Goal: Task Accomplishment & Management: Use online tool/utility

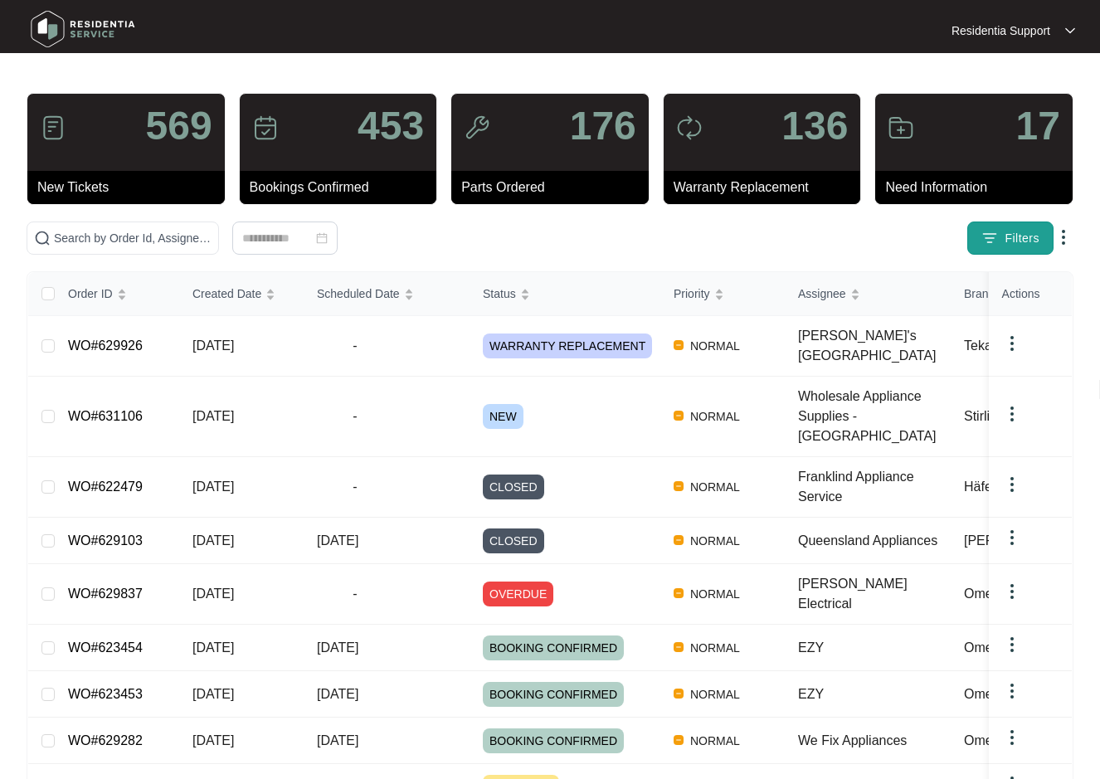
click at [1006, 234] on span "Filters" at bounding box center [1022, 238] width 35 height 17
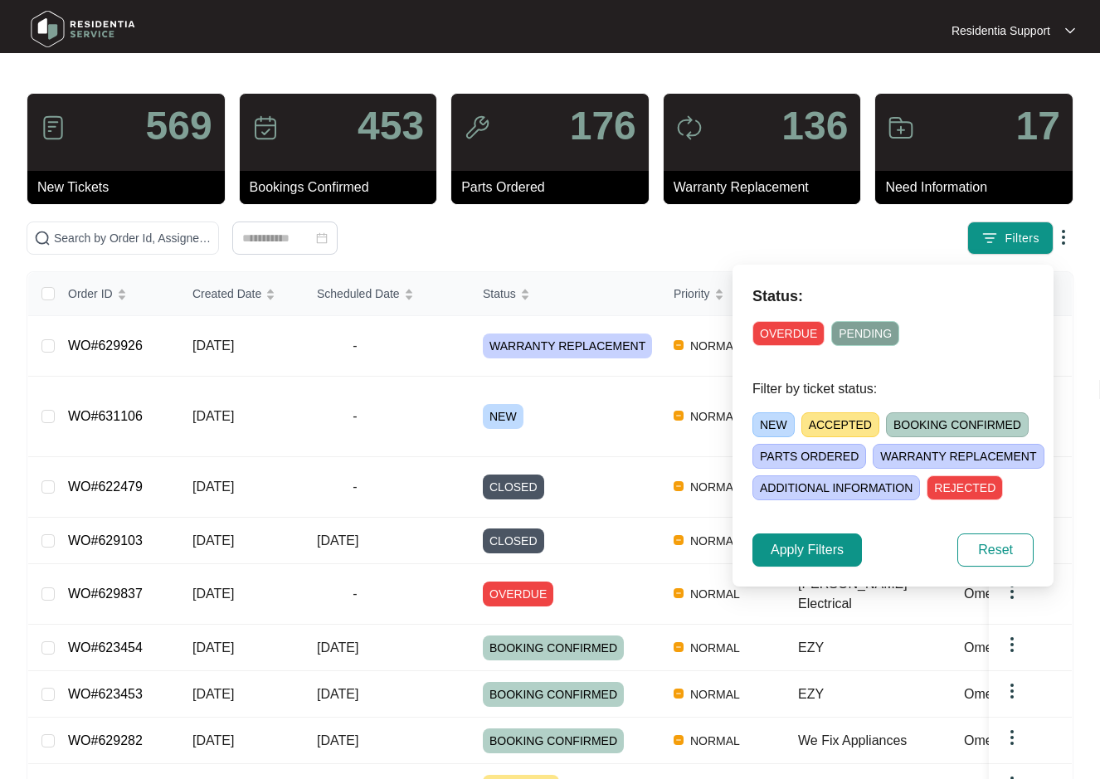
click at [791, 332] on span "OVERDUE" at bounding box center [788, 333] width 72 height 25
click at [815, 545] on span "Apply Filters" at bounding box center [807, 550] width 73 height 20
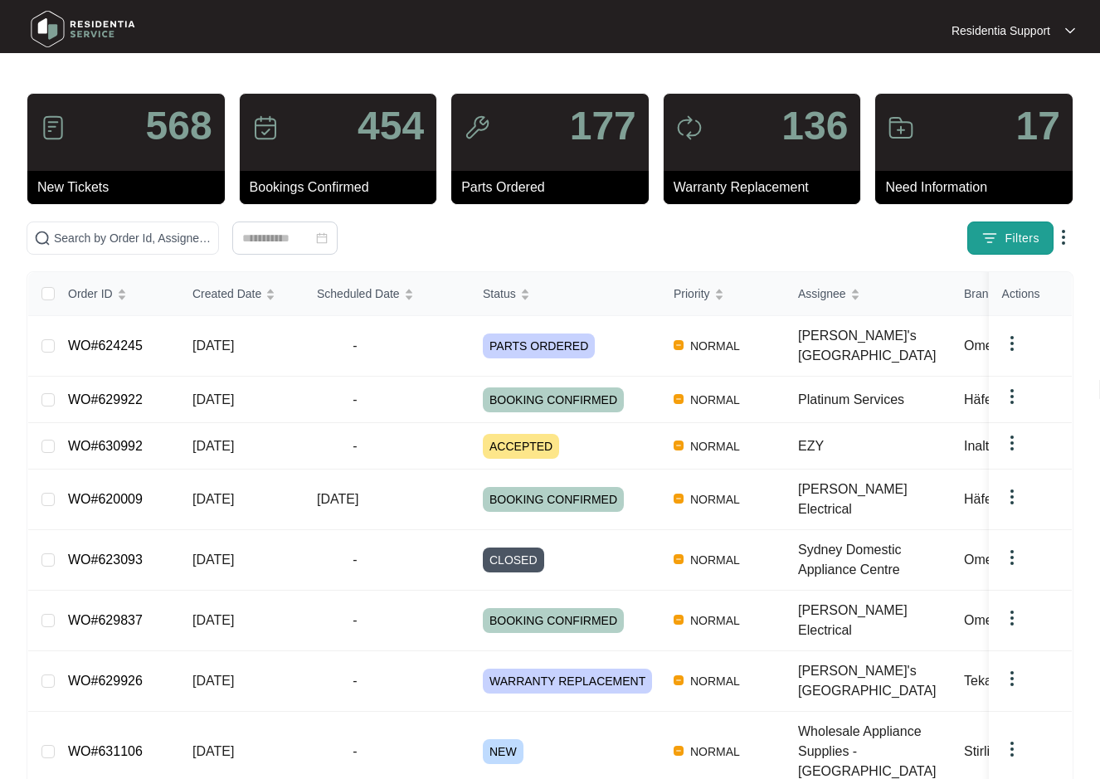
click at [1007, 236] on span "Filters" at bounding box center [1022, 238] width 35 height 17
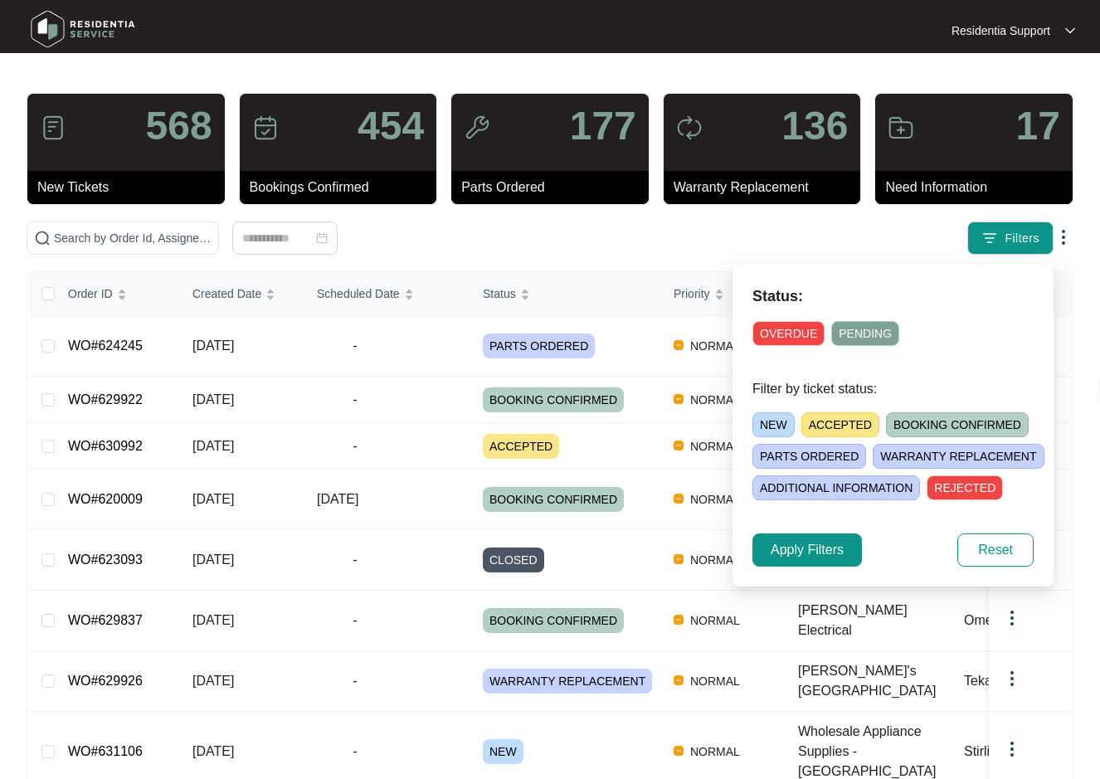
click at [791, 336] on span "OVERDUE" at bounding box center [788, 333] width 72 height 25
click at [815, 551] on span "Apply Filters" at bounding box center [807, 550] width 73 height 20
